Goal: Check status

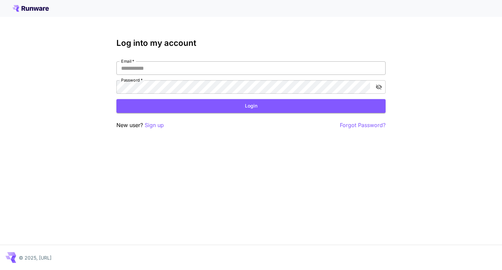
click at [159, 69] on input "Email   *" at bounding box center [250, 67] width 269 height 13
type input "**********"
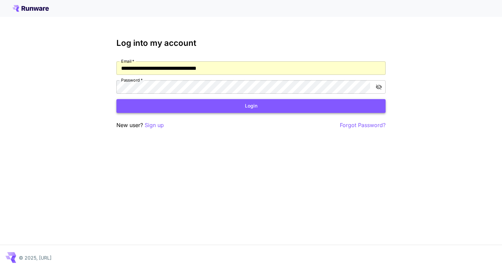
click at [190, 105] on button "Login" at bounding box center [250, 106] width 269 height 14
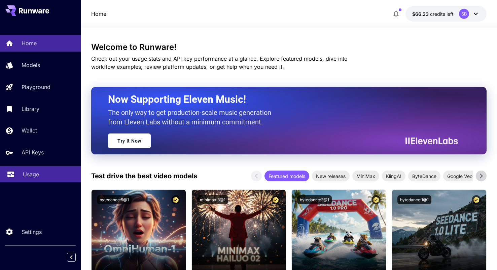
click at [35, 176] on p "Usage" at bounding box center [31, 174] width 16 height 8
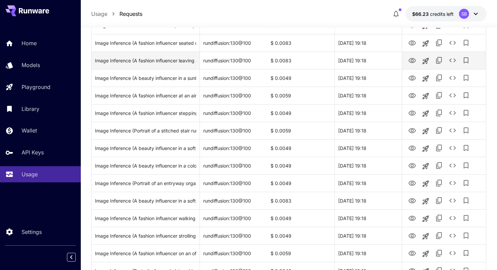
scroll to position [125, 0]
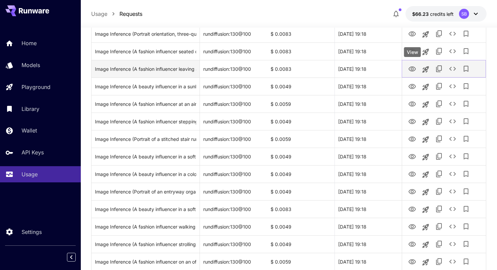
click at [415, 68] on icon "View" at bounding box center [412, 69] width 8 height 8
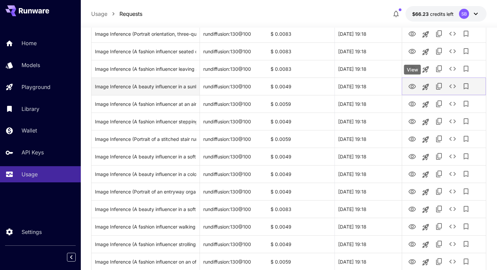
click at [413, 86] on icon "View" at bounding box center [412, 86] width 7 height 5
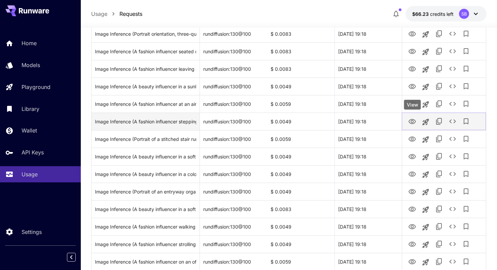
click at [409, 122] on icon "View" at bounding box center [412, 121] width 7 height 5
